Goal: Information Seeking & Learning: Learn about a topic

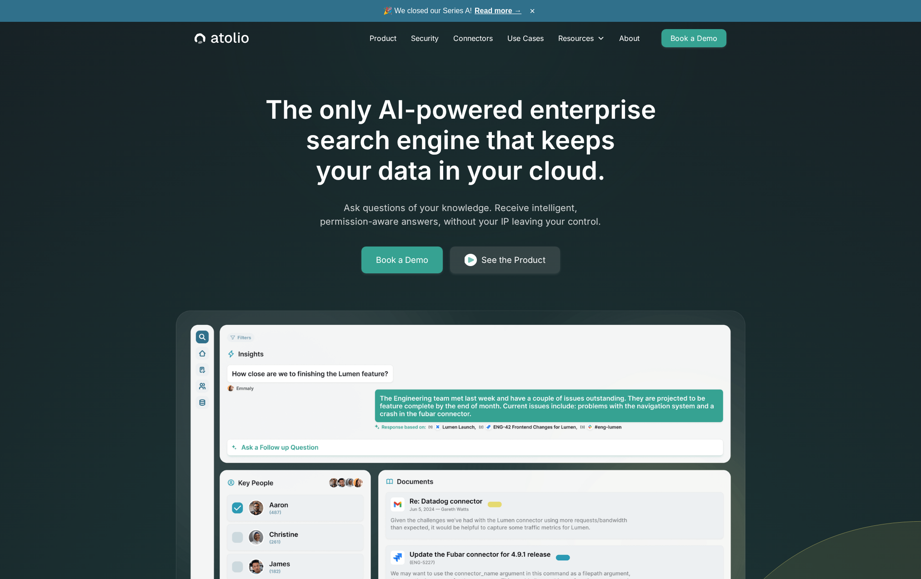
click at [508, 10] on link "Read more →" at bounding box center [498, 11] width 47 height 8
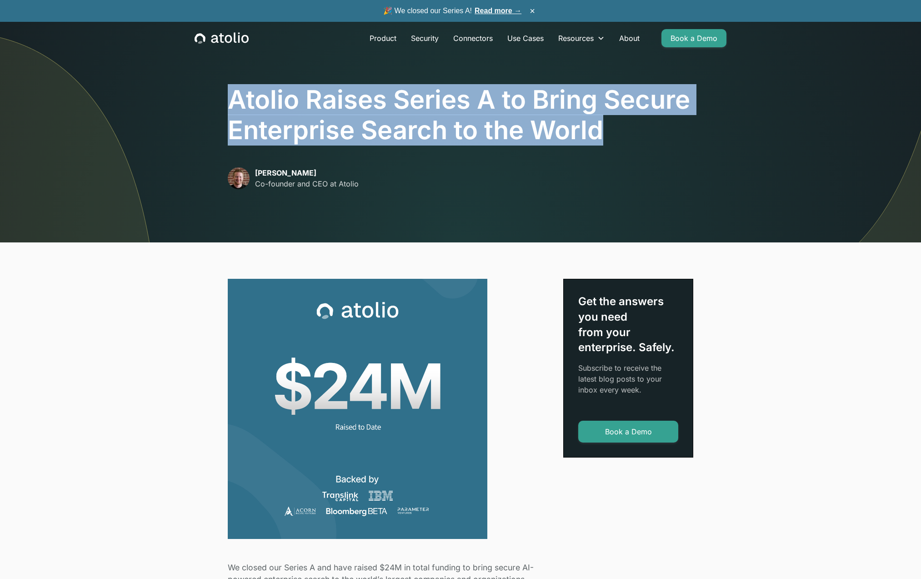
drag, startPoint x: 229, startPoint y: 101, endPoint x: 608, endPoint y: 125, distance: 380.4
click at [609, 125] on h1 "Atolio Raises Series A to Bring Secure Enterprise Search to the World" at bounding box center [460, 115] width 465 height 61
copy h1 "Atolio Raises Series A to Bring Secure Enterprise Search to the World"
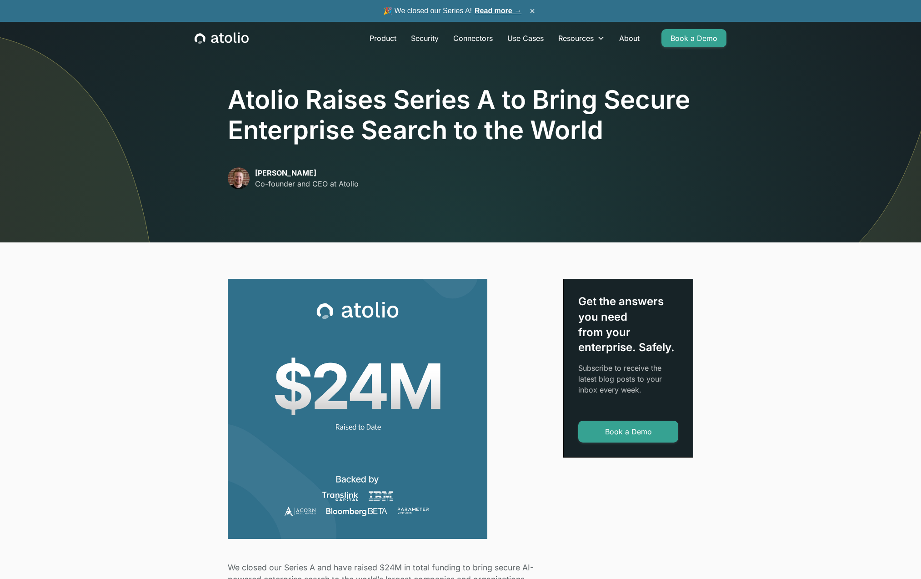
click at [362, 235] on div "Atolio Raises Series A to Bring Secure Enterprise Search to the World David Lan…" at bounding box center [461, 143] width 582 height 199
click at [626, 40] on link "About" at bounding box center [629, 38] width 35 height 18
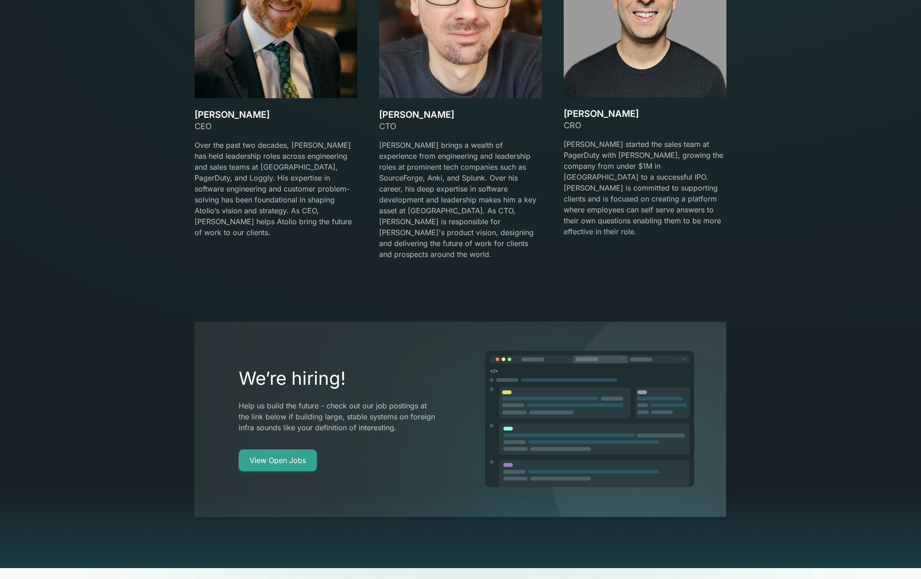
scroll to position [1815, 0]
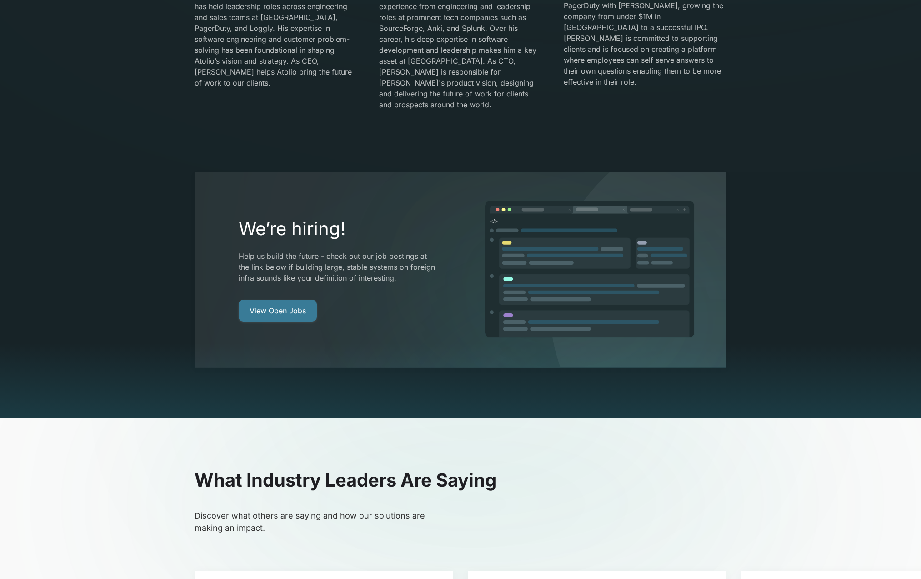
click at [297, 300] on link "View Open Jobs" at bounding box center [278, 311] width 78 height 22
